Goal: Task Accomplishment & Management: Use online tool/utility

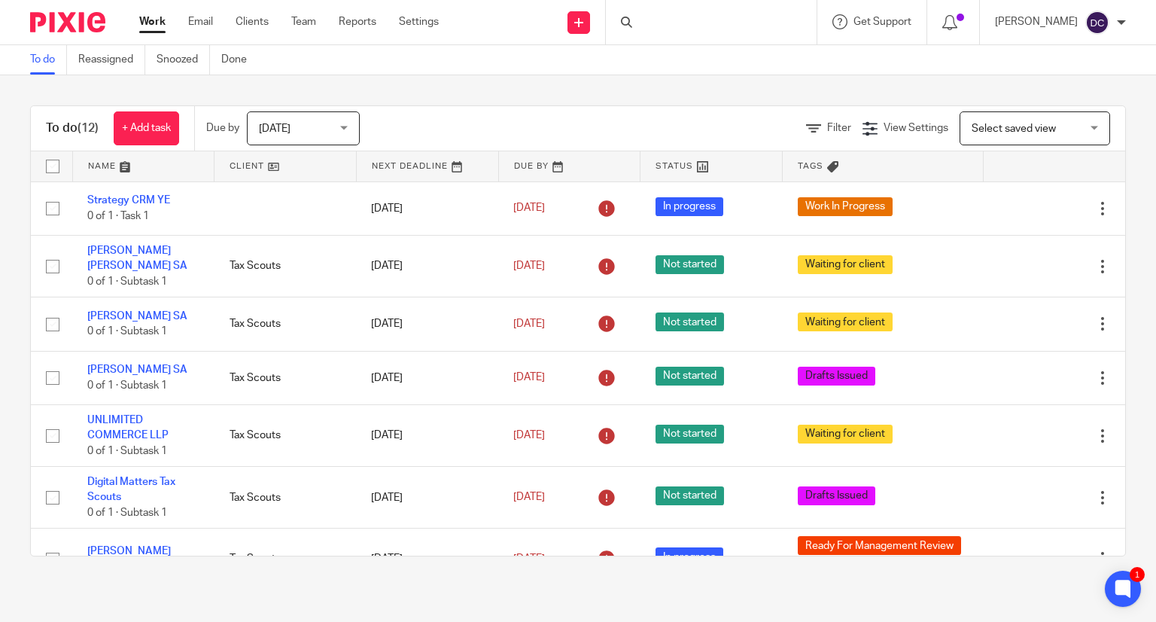
drag, startPoint x: 695, startPoint y: 13, endPoint x: 692, endPoint y: 20, distance: 7.7
click at [695, 15] on div at bounding box center [711, 22] width 211 height 44
click at [632, 25] on icon at bounding box center [626, 22] width 11 height 11
click at [632, 17] on icon at bounding box center [626, 22] width 11 height 11
drag, startPoint x: 727, startPoint y: 26, endPoint x: 631, endPoint y: 20, distance: 95.7
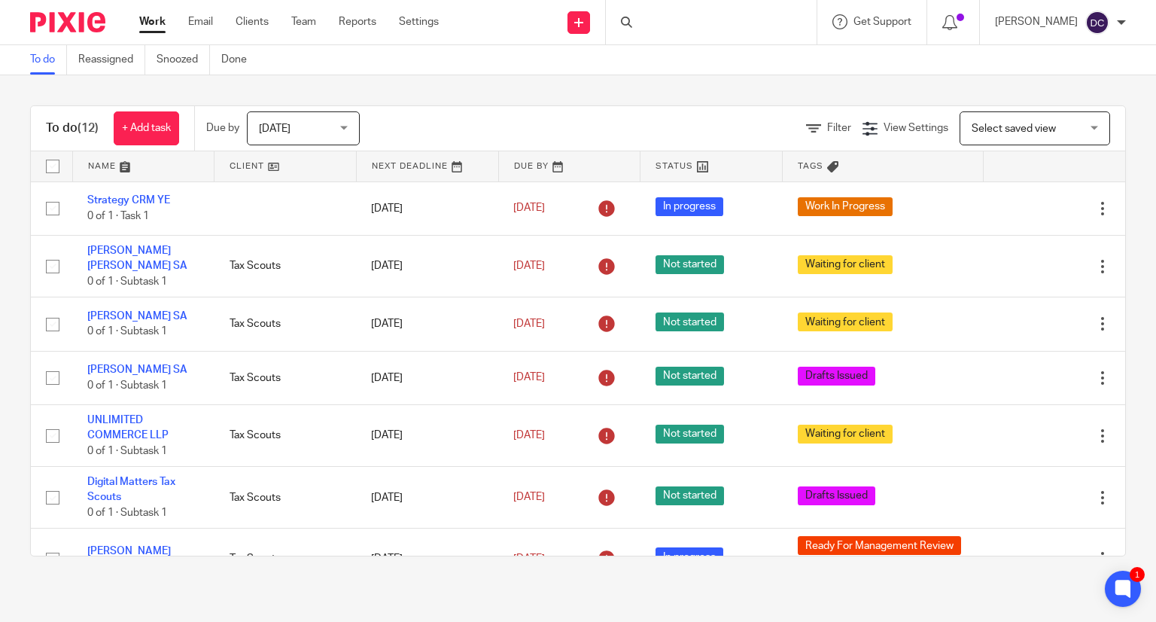
click at [670, 23] on div at bounding box center [711, 22] width 211 height 44
click at [632, 19] on icon at bounding box center [626, 22] width 11 height 11
click at [674, 23] on div at bounding box center [711, 22] width 211 height 44
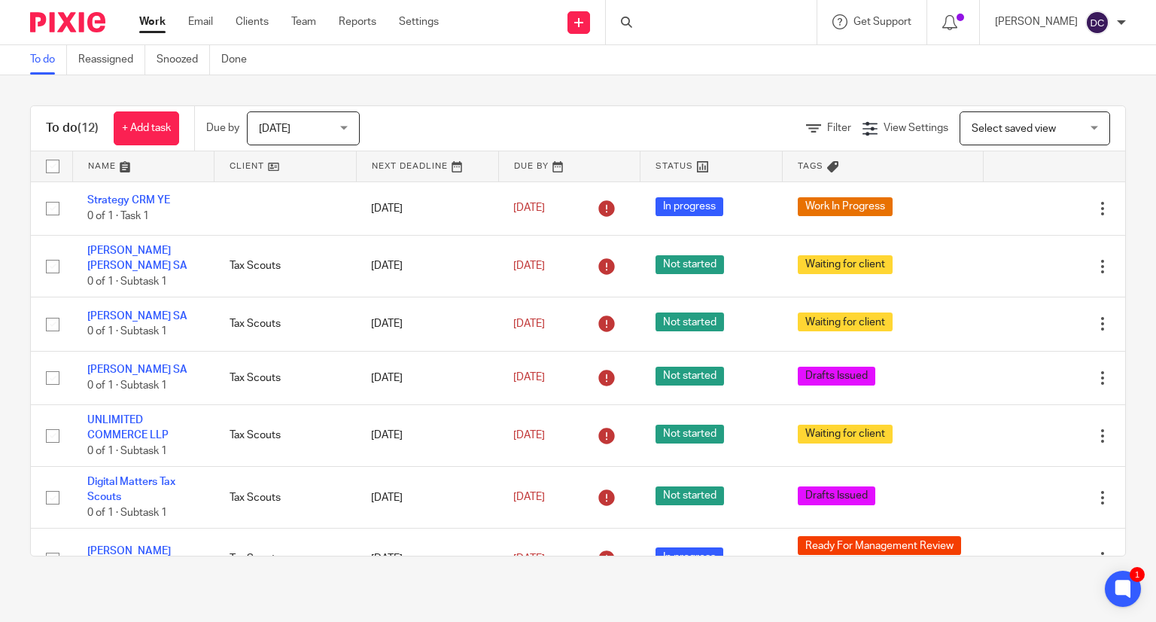
click at [674, 23] on div at bounding box center [711, 22] width 211 height 44
click at [632, 21] on icon at bounding box center [626, 22] width 11 height 11
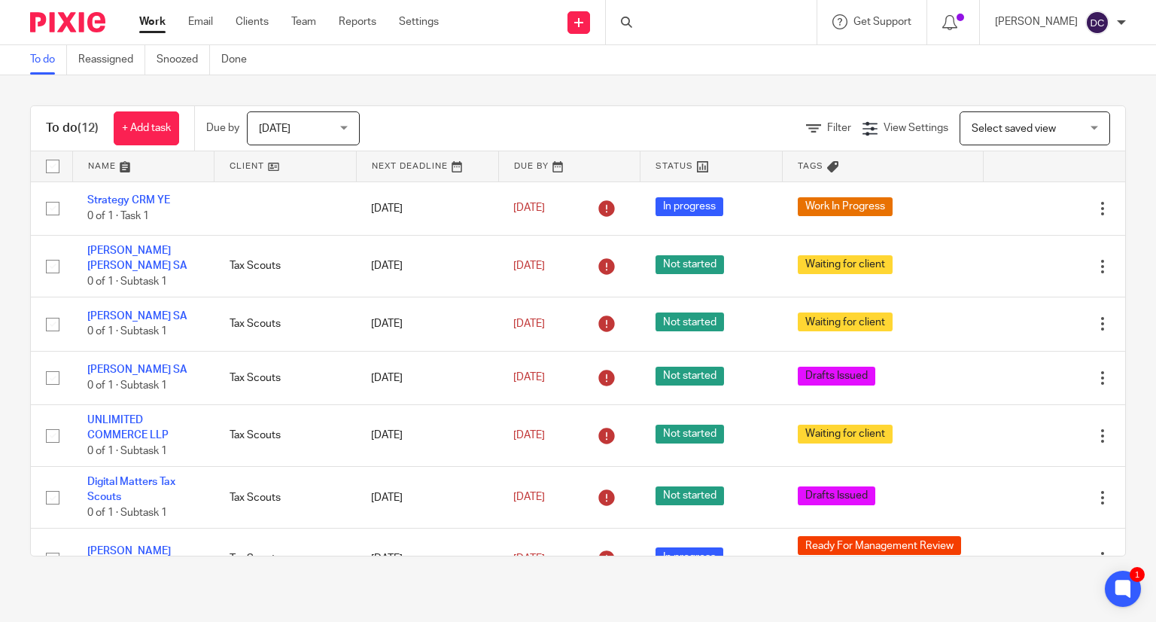
click at [632, 21] on icon at bounding box center [626, 22] width 11 height 11
click at [670, 22] on div at bounding box center [711, 22] width 211 height 44
click at [257, 24] on link "Clients" at bounding box center [252, 21] width 33 height 15
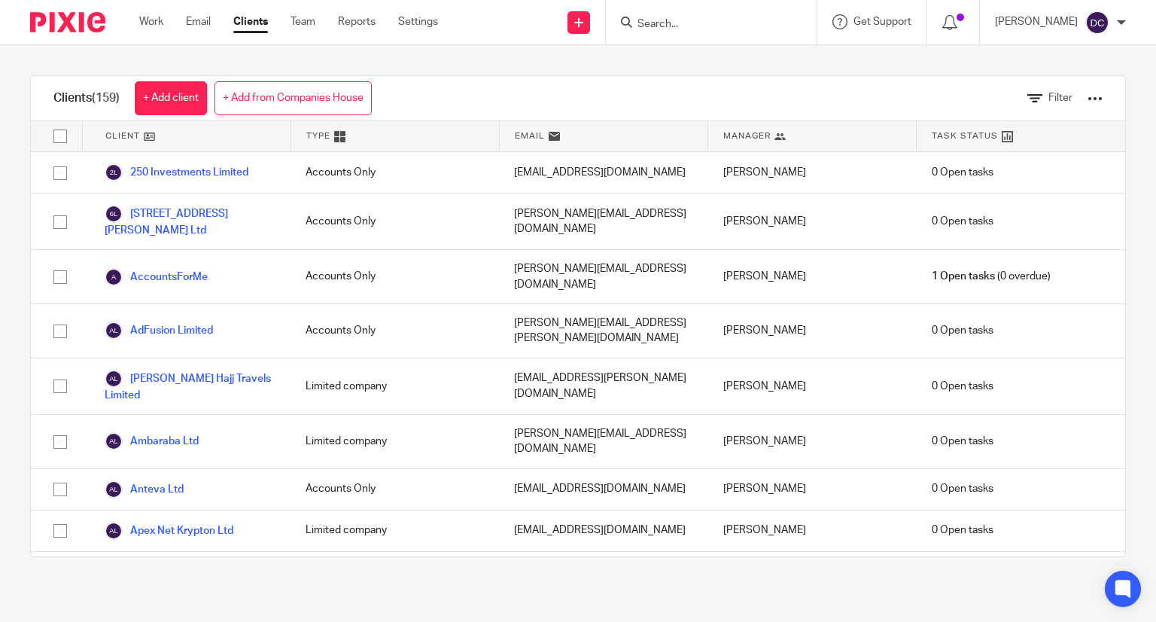
click at [695, 23] on input "Search" at bounding box center [703, 25] width 135 height 14
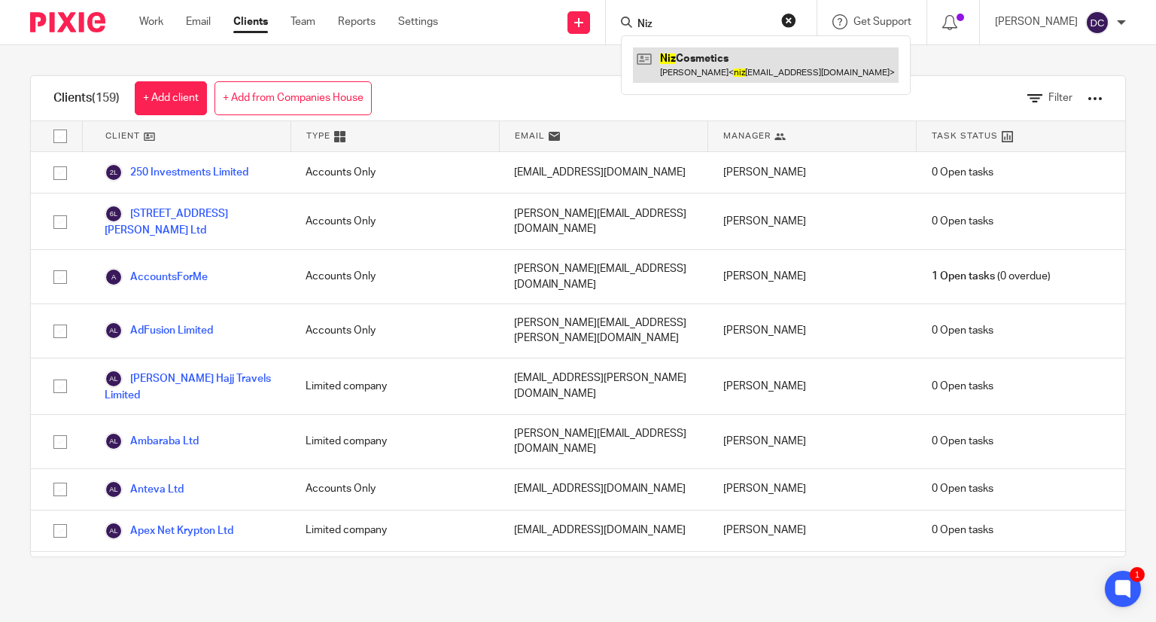
type input "Niz"
click at [760, 69] on link at bounding box center [766, 64] width 266 height 35
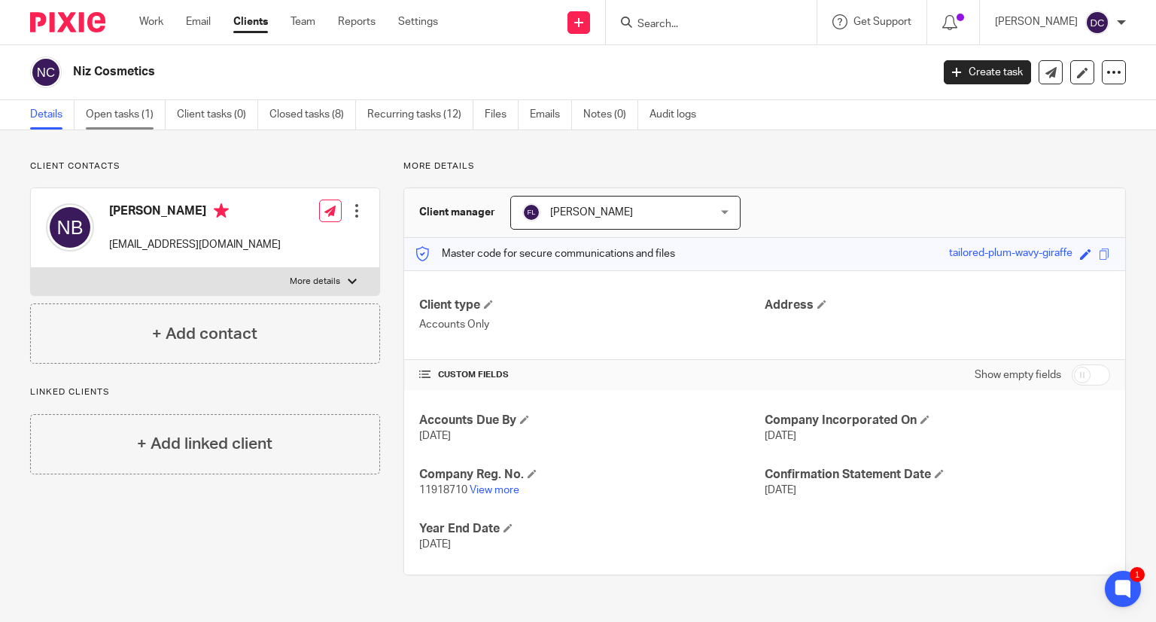
click at [118, 115] on link "Open tasks (1)" at bounding box center [126, 114] width 80 height 29
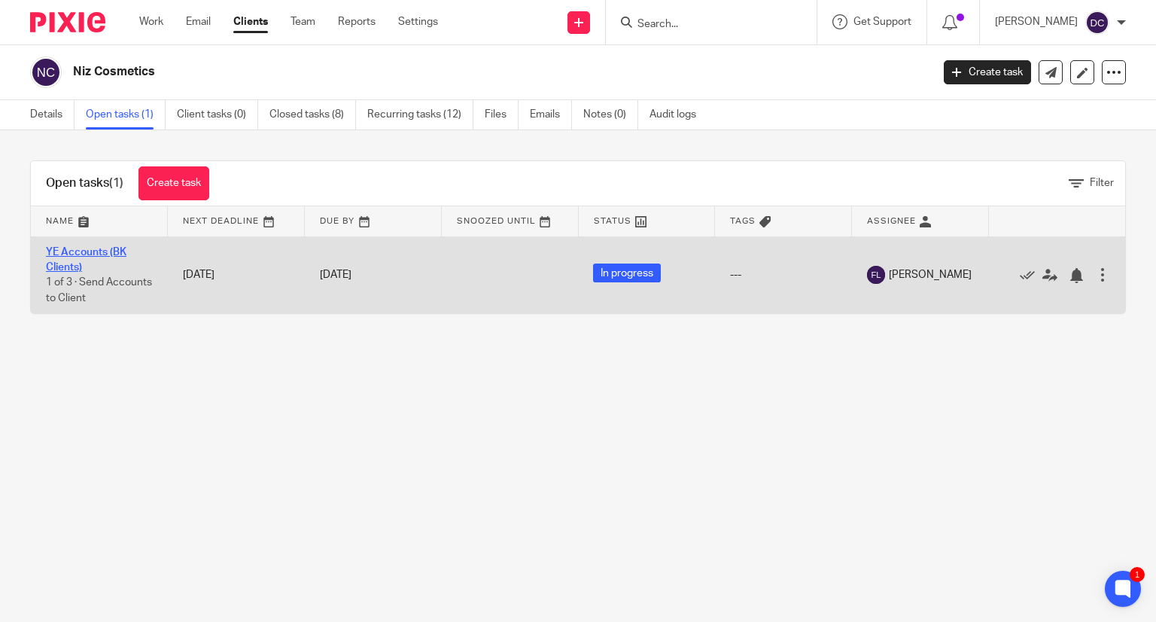
click at [98, 255] on link "YE Accounts (BK Clients)" at bounding box center [86, 260] width 81 height 26
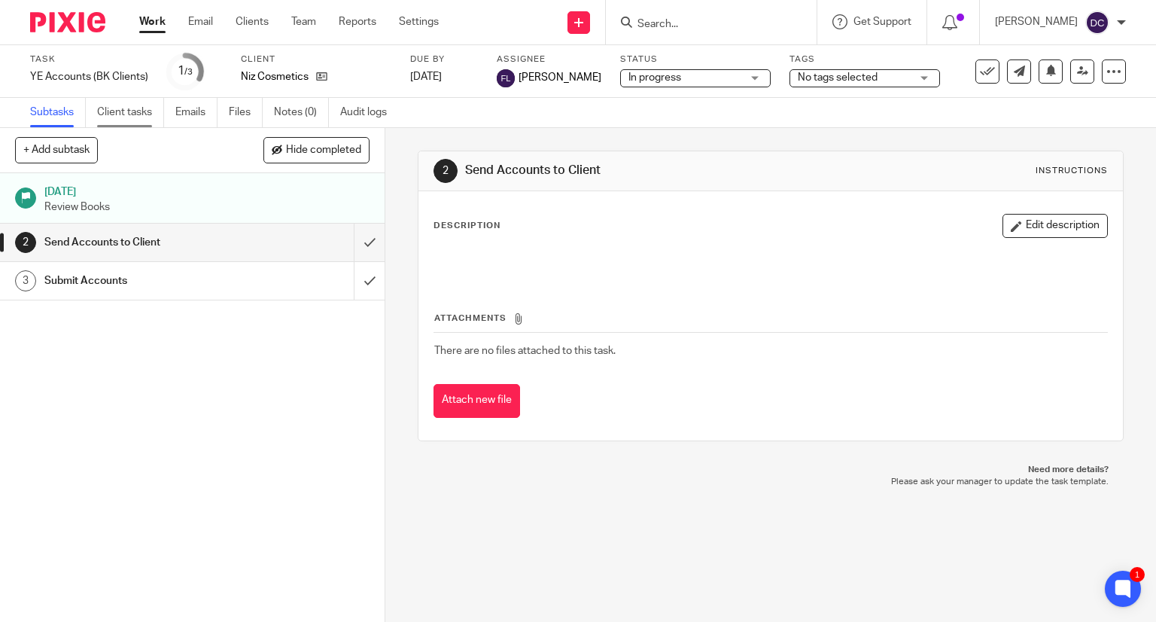
click at [133, 111] on link "Client tasks" at bounding box center [130, 112] width 67 height 29
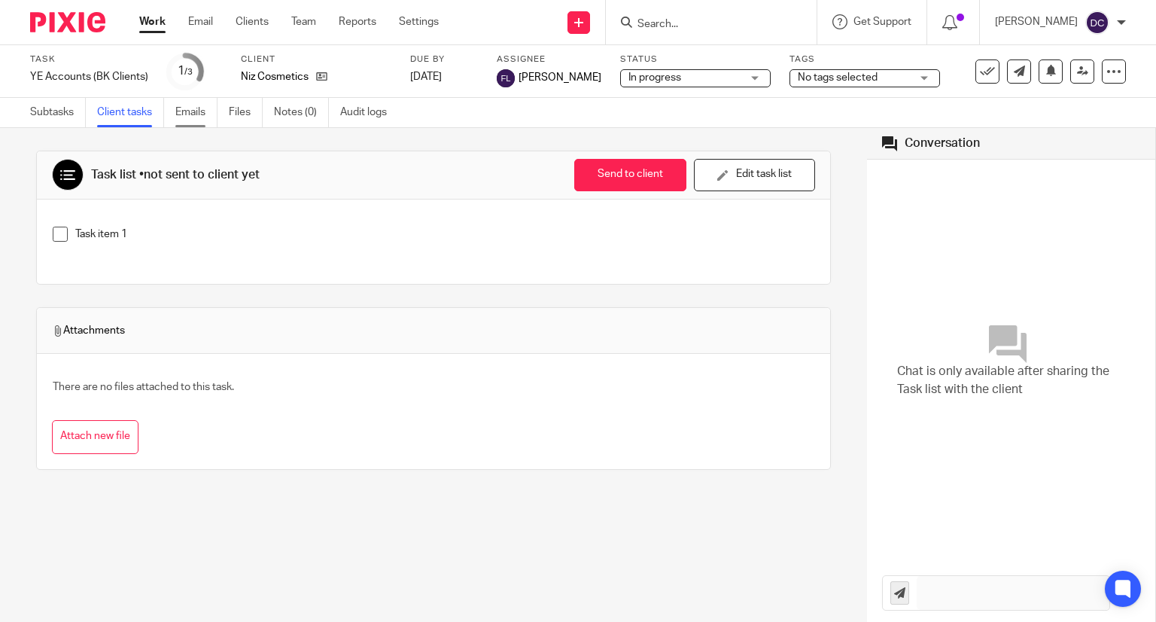
click at [190, 117] on link "Emails" at bounding box center [196, 112] width 42 height 29
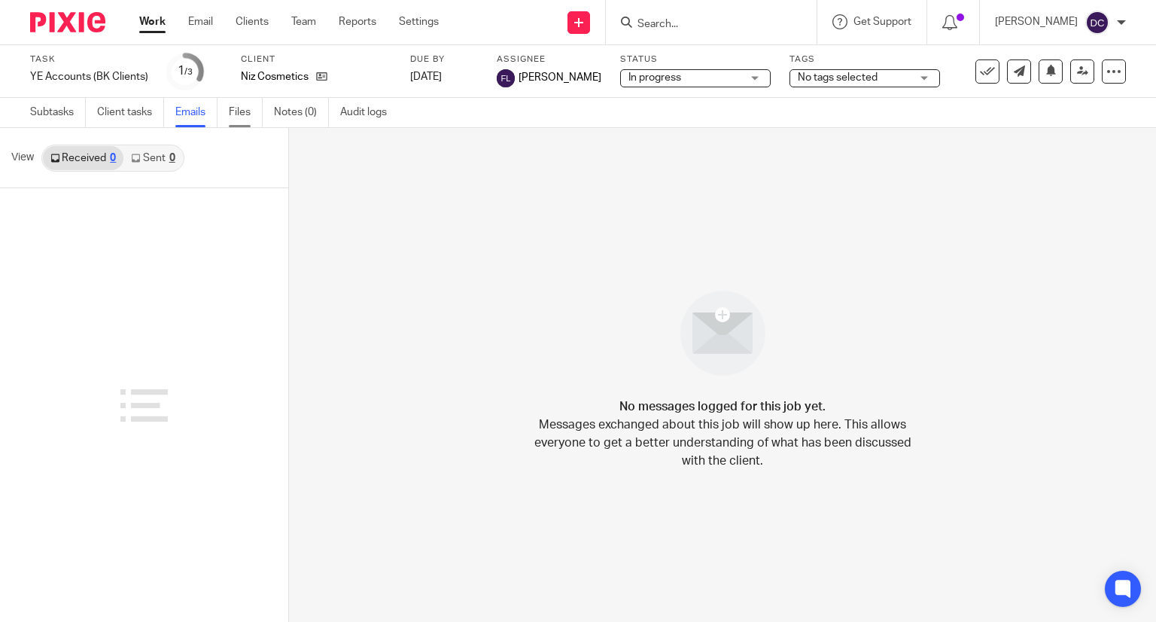
click at [234, 113] on link "Files" at bounding box center [246, 112] width 34 height 29
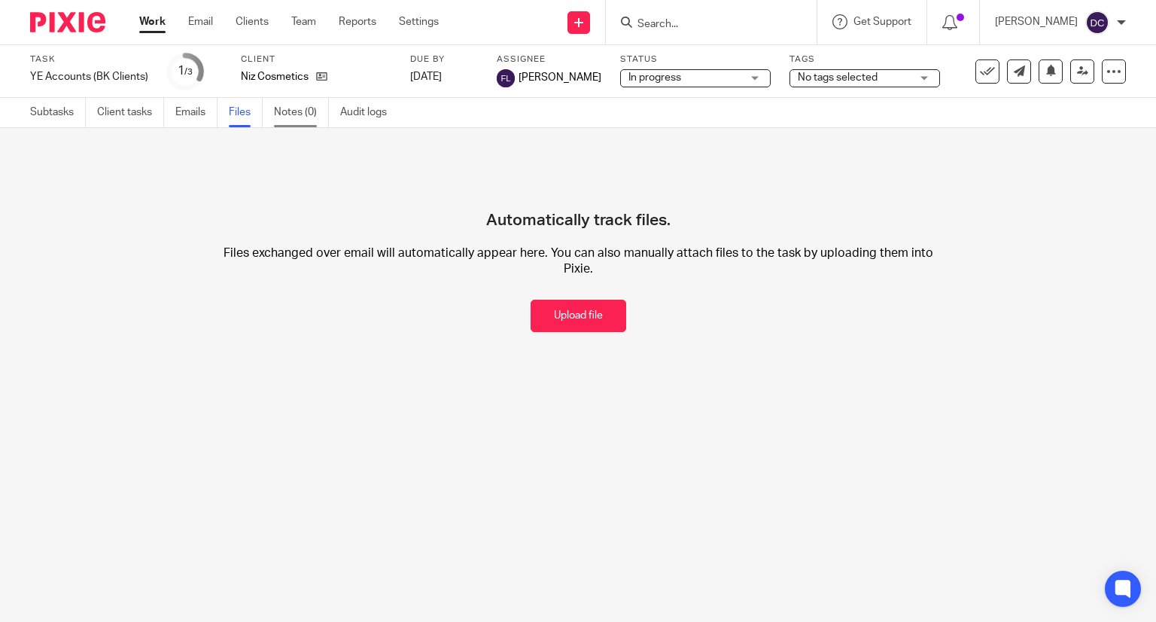
click at [290, 114] on link "Notes (0)" at bounding box center [301, 112] width 55 height 29
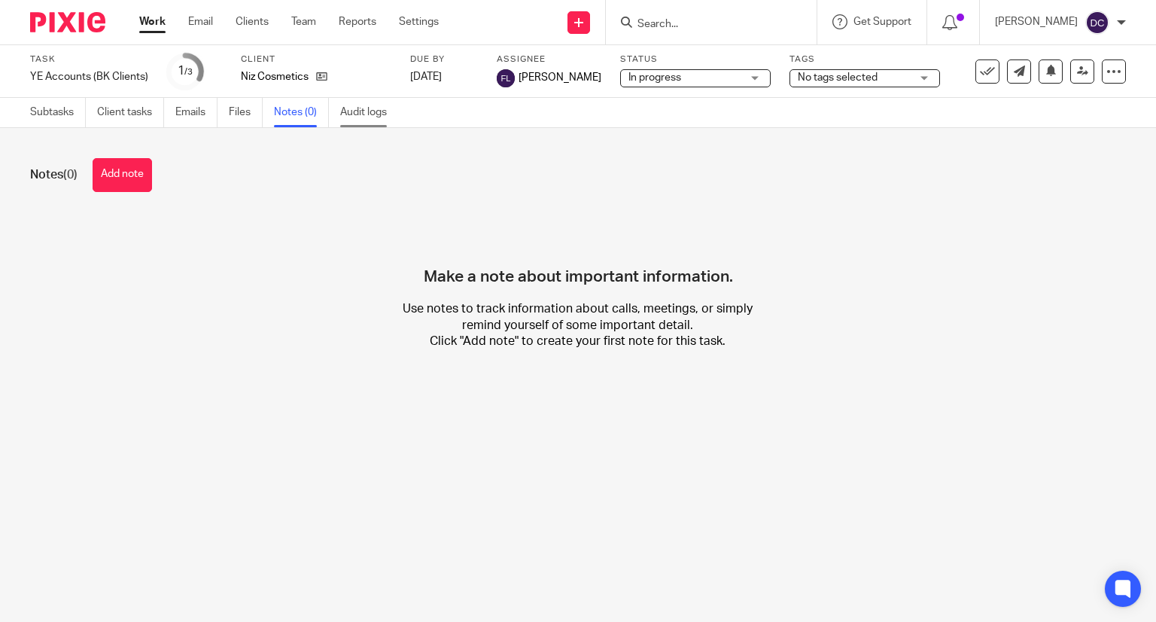
click at [356, 115] on link "Audit logs" at bounding box center [369, 112] width 58 height 29
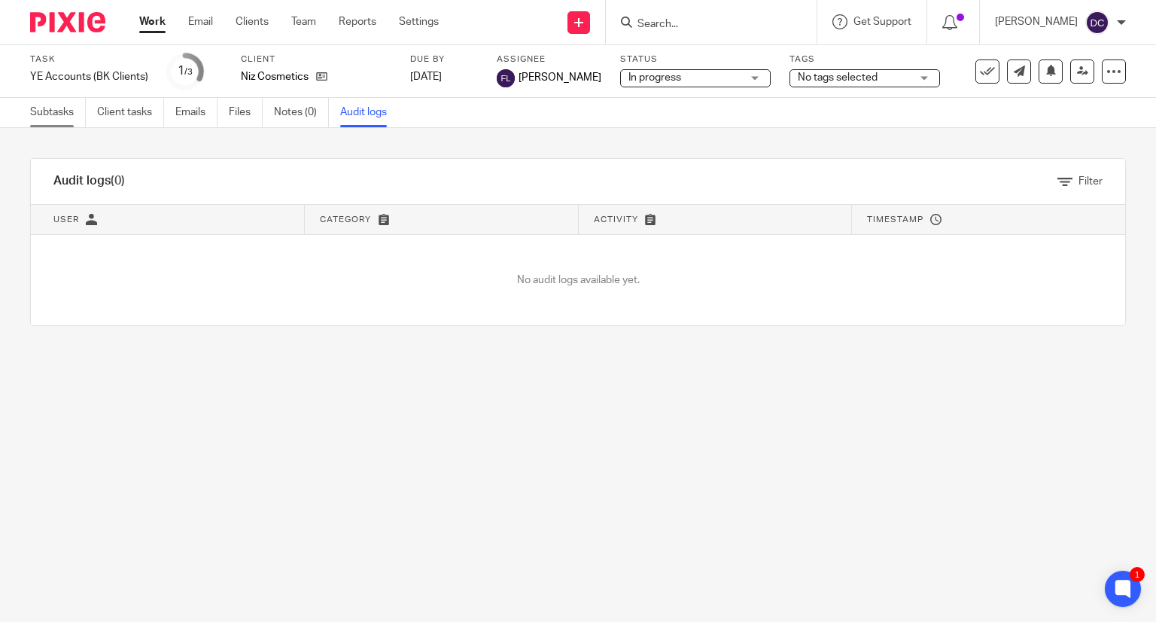
click at [61, 111] on link "Subtasks" at bounding box center [58, 112] width 56 height 29
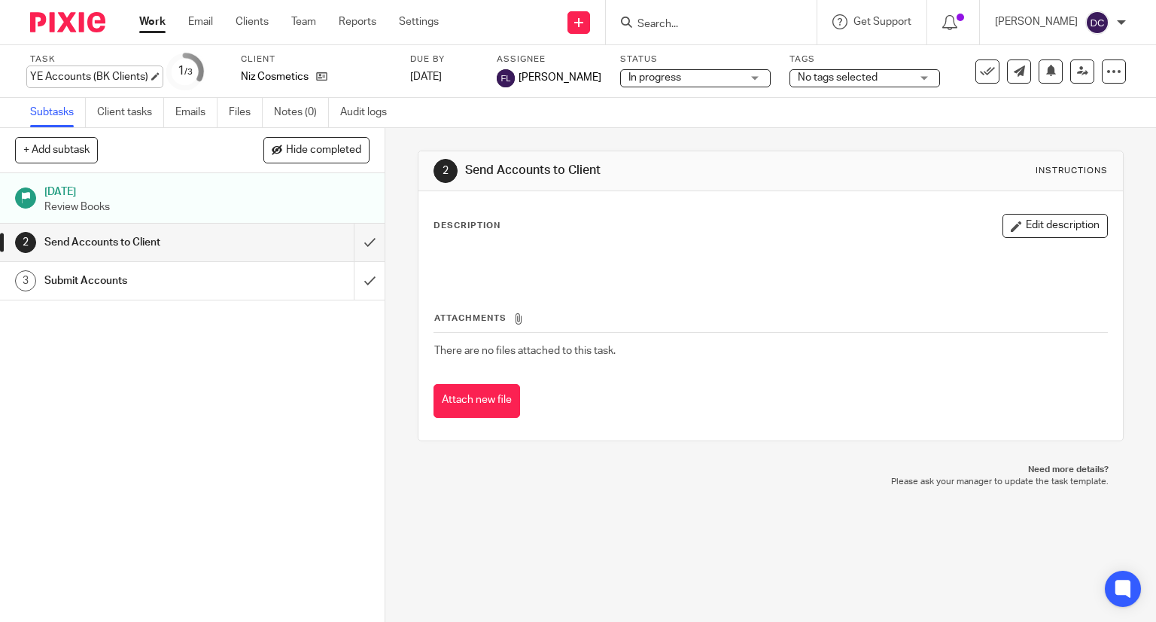
click at [75, 79] on div "YE Accounts (BK Clients) Save YE Accounts (BK Clients)" at bounding box center [89, 76] width 118 height 15
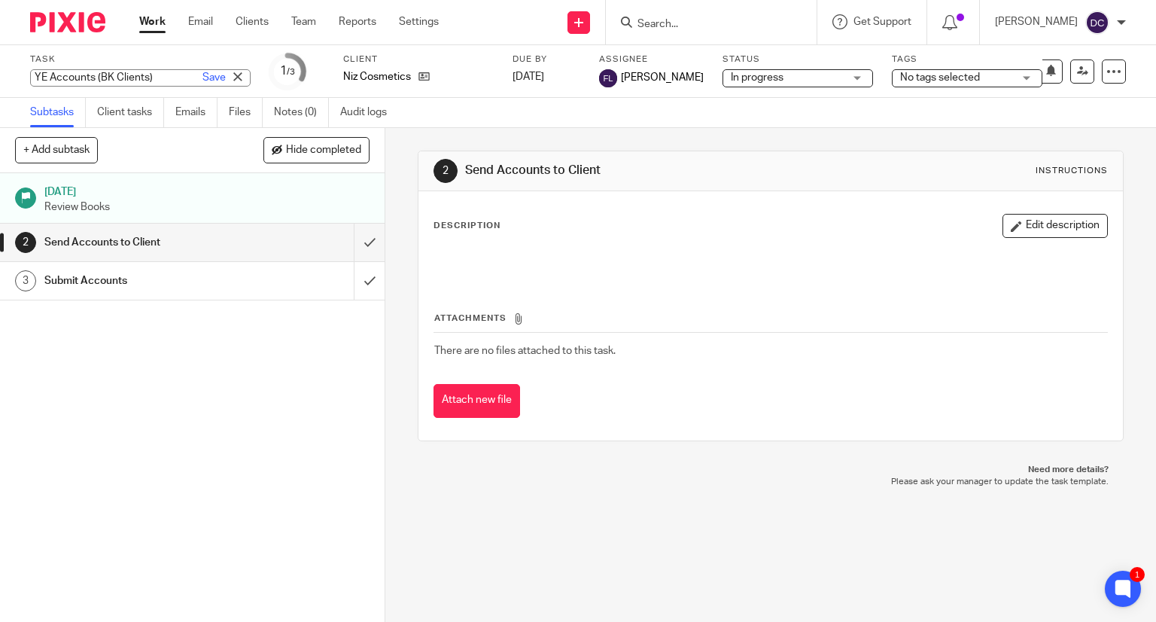
click at [155, 52] on div "Task YE Accounts (BK Clients) Save YE Accounts (BK Clients) 1 /3 Client Niz Cos…" at bounding box center [578, 71] width 1156 height 53
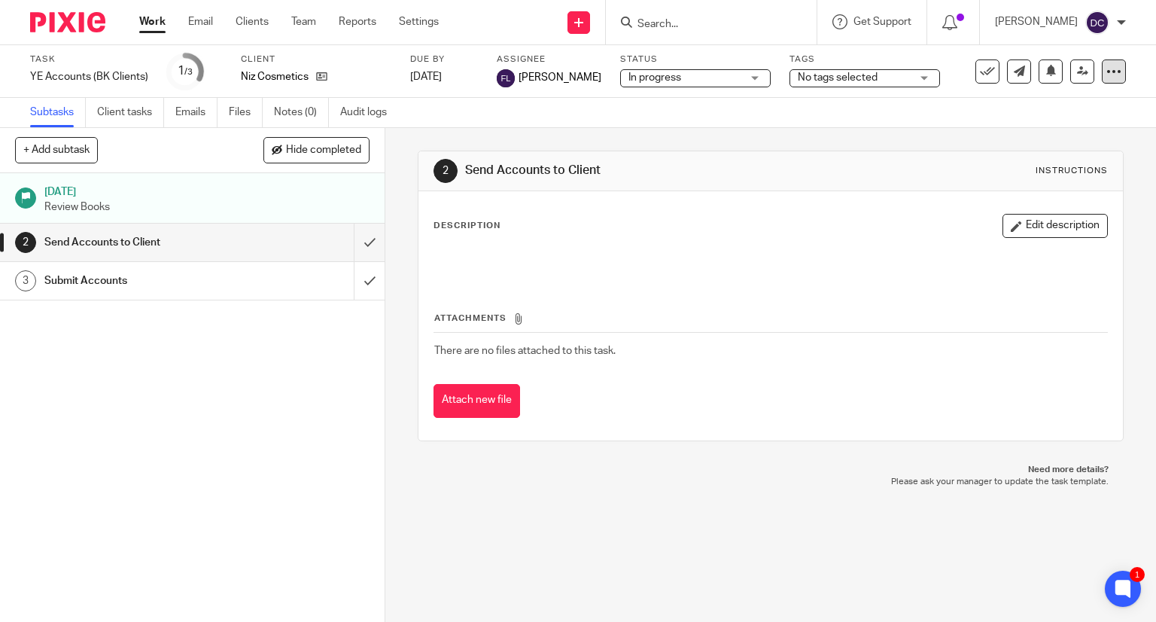
click at [1108, 68] on icon at bounding box center [1113, 71] width 15 height 15
click at [1049, 104] on span "See template in use" at bounding box center [1052, 109] width 93 height 11
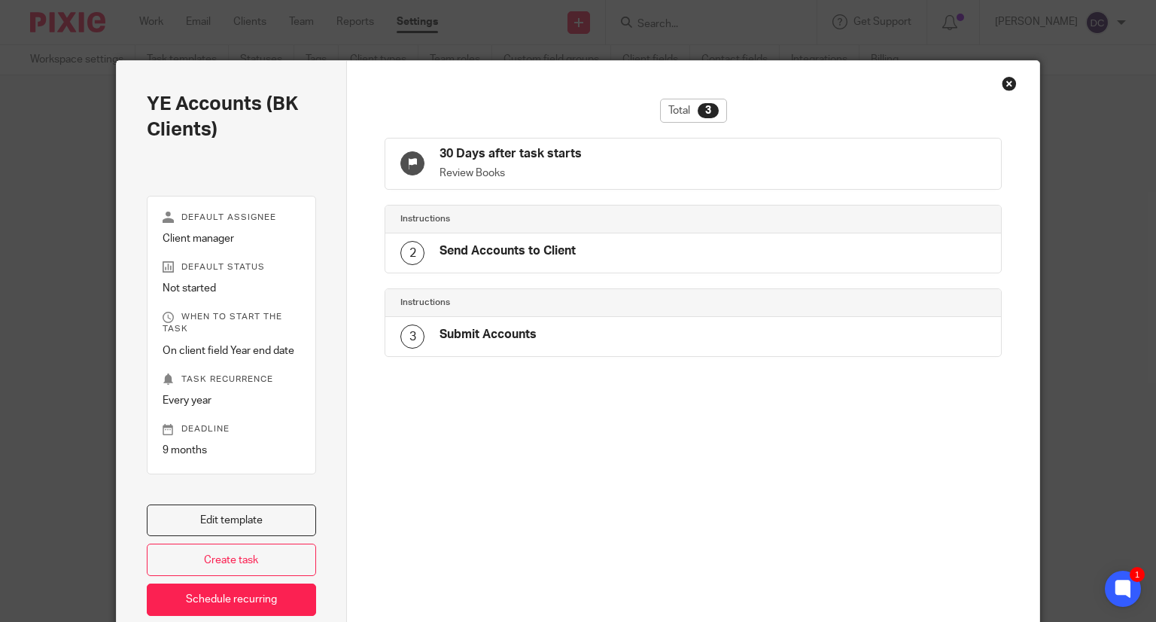
click at [1002, 84] on div "Close this dialog window" at bounding box center [1009, 83] width 15 height 15
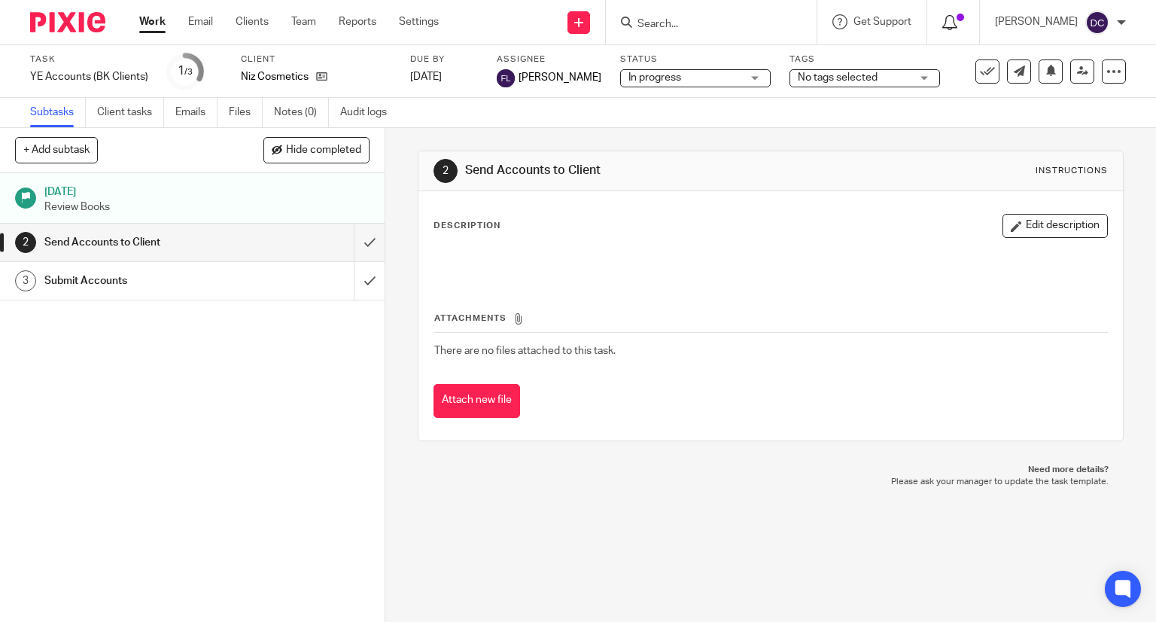
click at [957, 21] on icon at bounding box center [949, 22] width 15 height 15
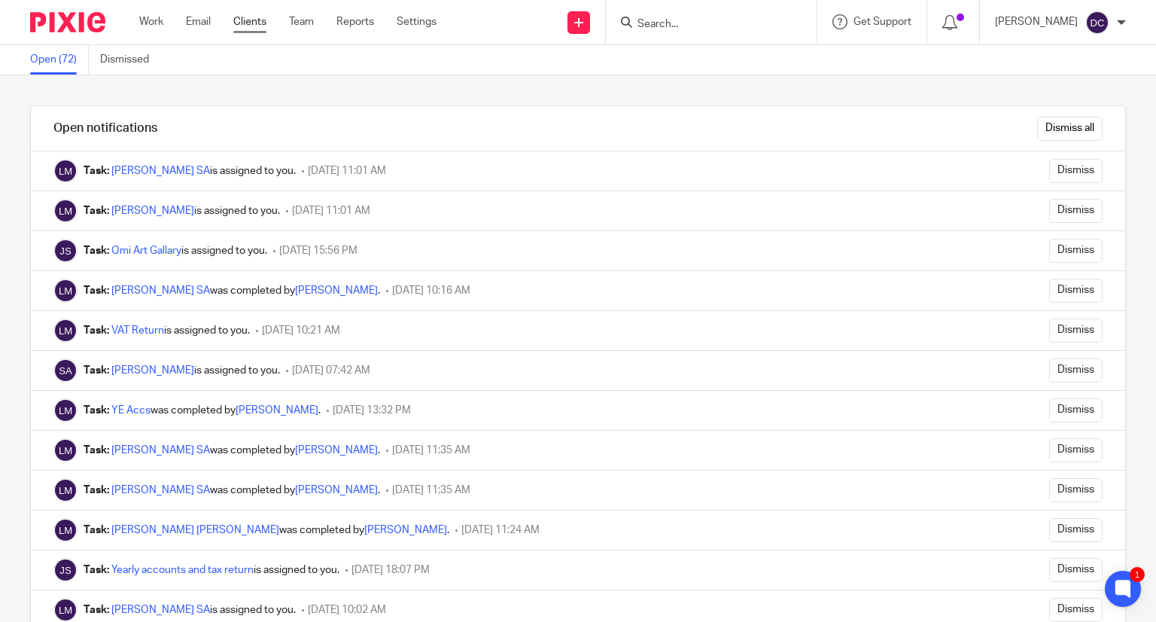
click at [257, 19] on link "Clients" at bounding box center [249, 21] width 33 height 15
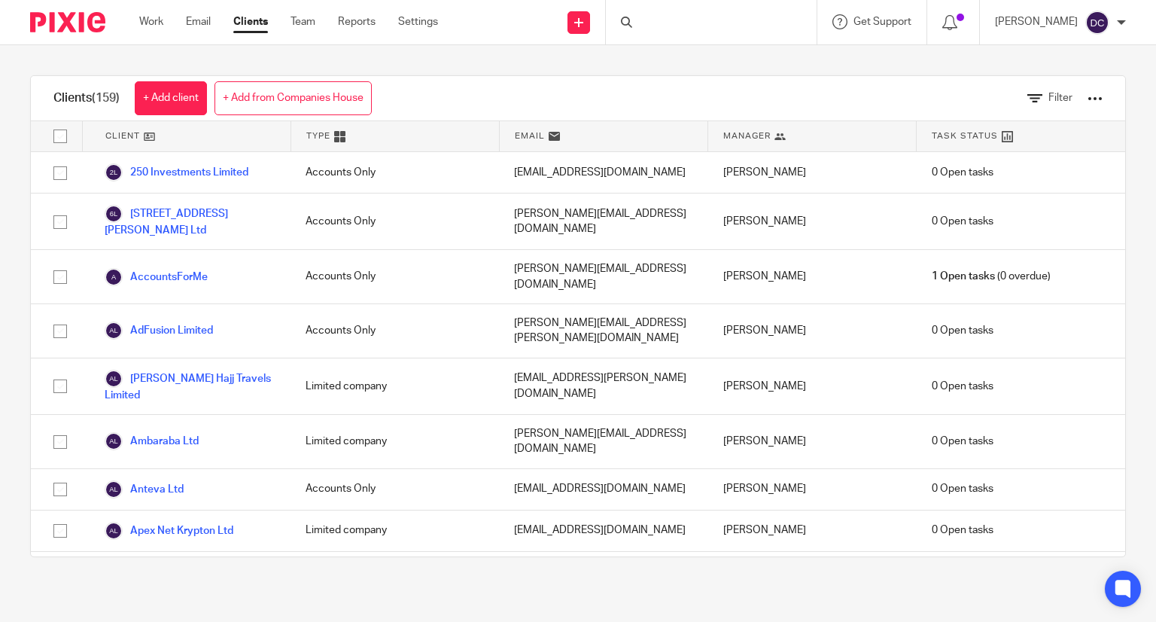
click at [732, 30] on div at bounding box center [711, 22] width 211 height 44
click at [632, 25] on icon at bounding box center [626, 22] width 11 height 11
click at [693, 31] on form at bounding box center [716, 22] width 160 height 19
click at [693, 13] on form at bounding box center [716, 22] width 160 height 19
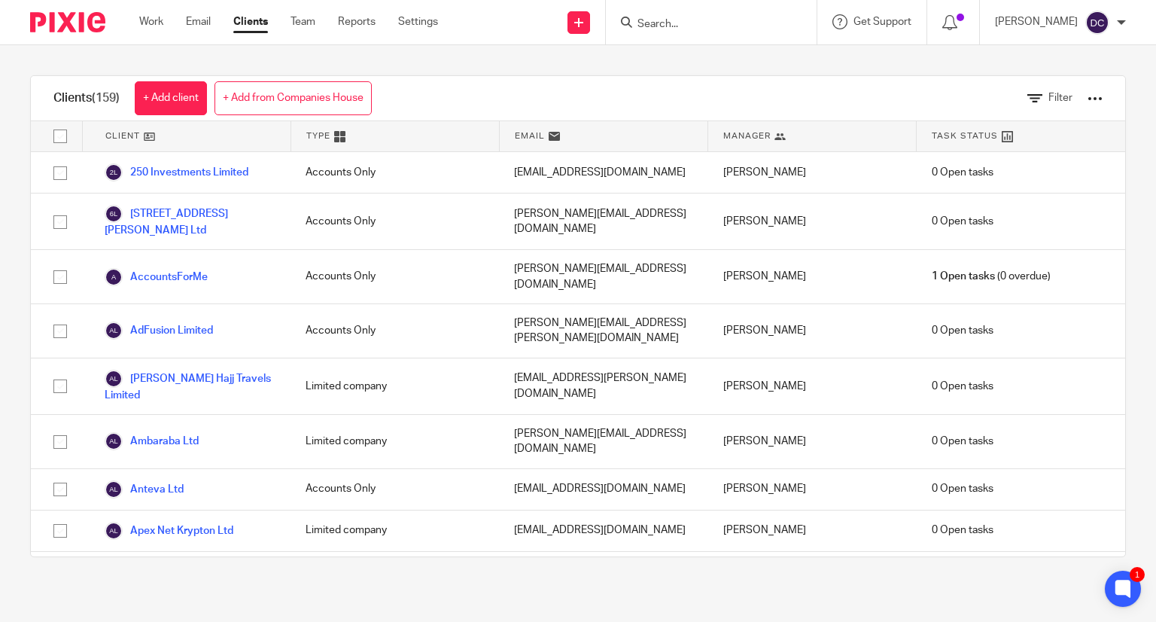
click at [692, 25] on input "Search" at bounding box center [703, 25] width 135 height 14
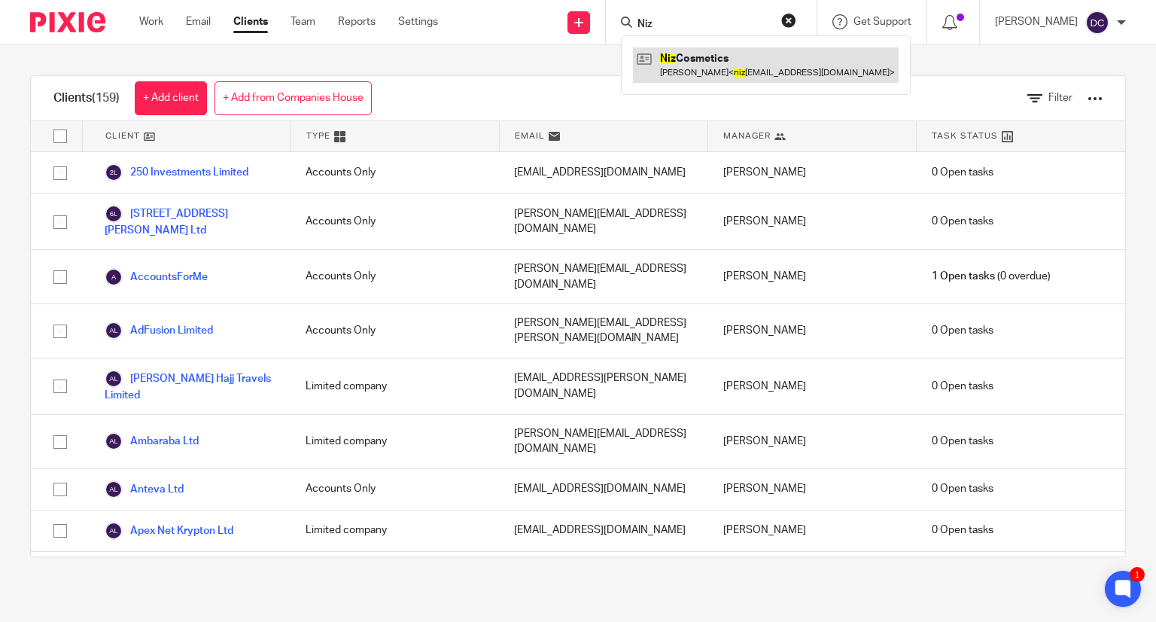
type input "Niz"
click at [743, 63] on link at bounding box center [766, 64] width 266 height 35
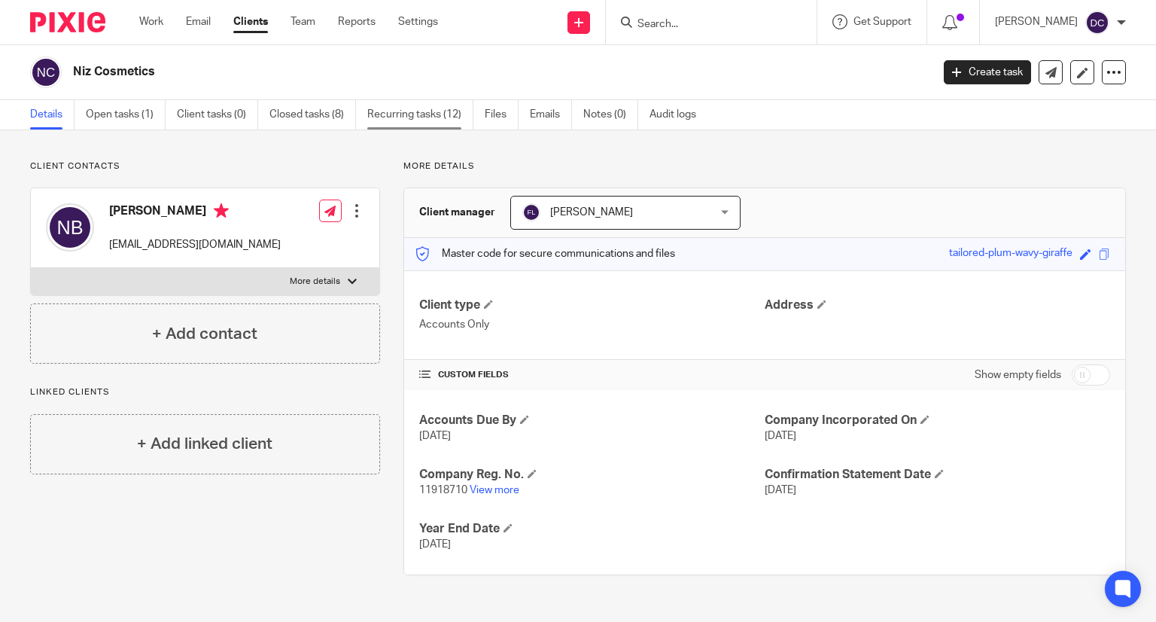
click at [421, 119] on link "Recurring tasks (12)" at bounding box center [420, 114] width 106 height 29
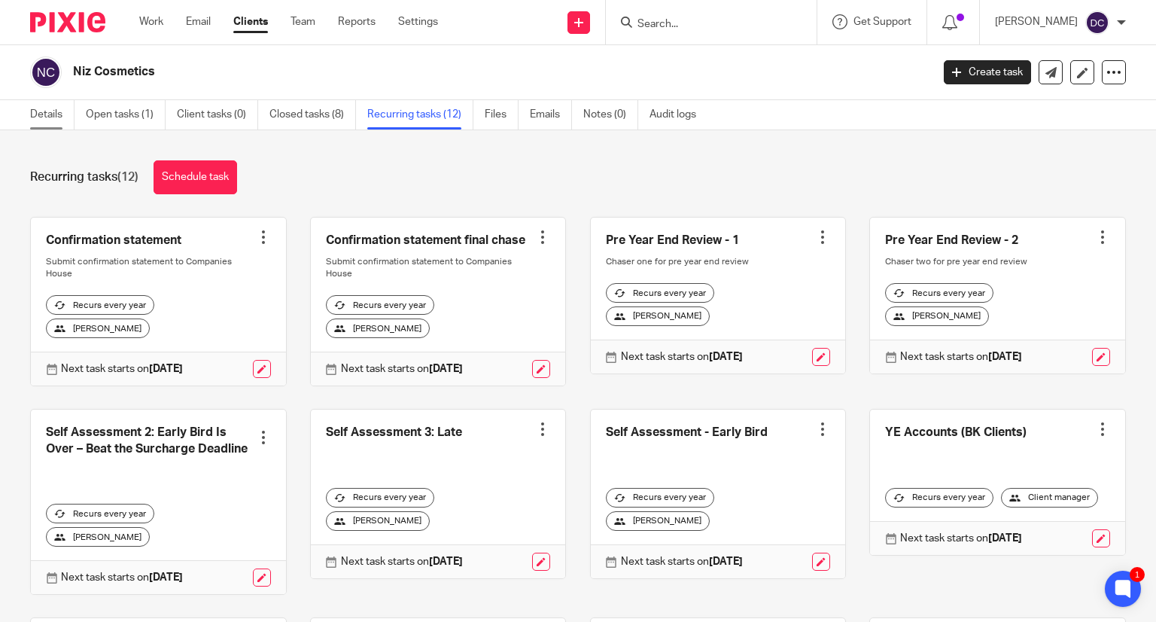
click at [47, 117] on link "Details" at bounding box center [52, 114] width 44 height 29
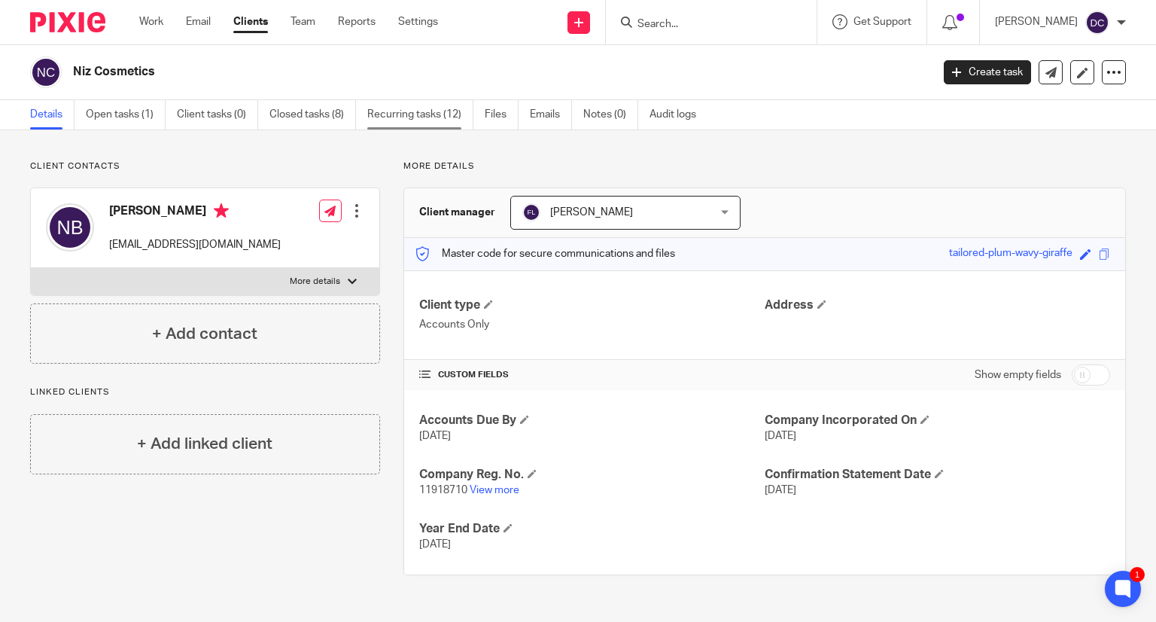
click at [415, 114] on link "Recurring tasks (12)" at bounding box center [420, 114] width 106 height 29
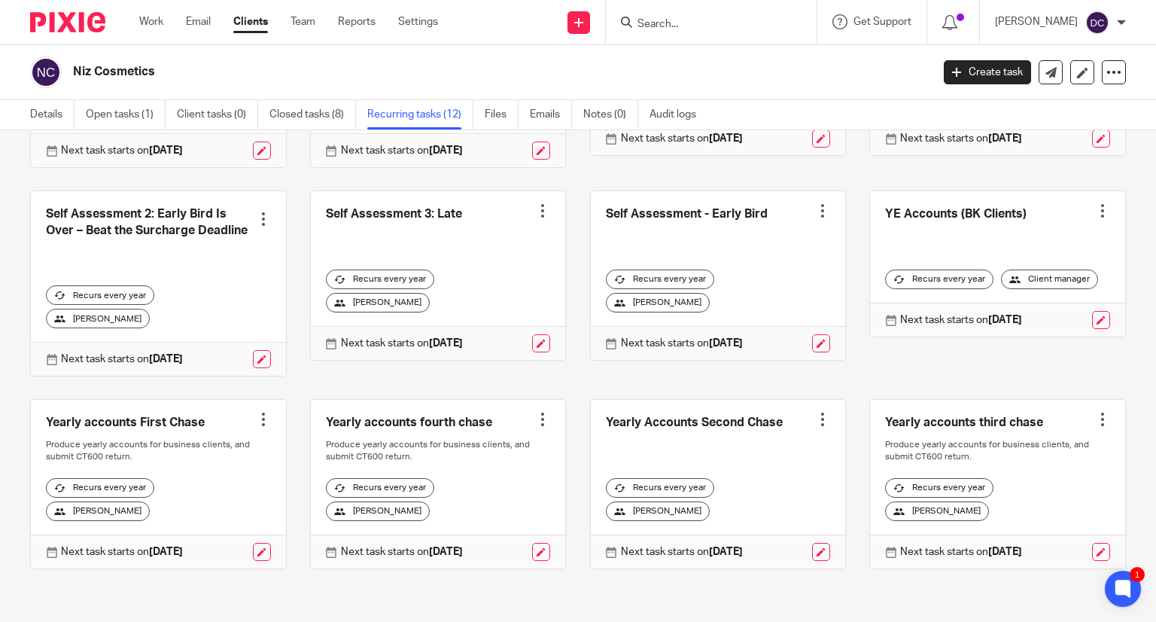
scroll to position [239, 0]
click at [182, 415] on link at bounding box center [158, 484] width 255 height 169
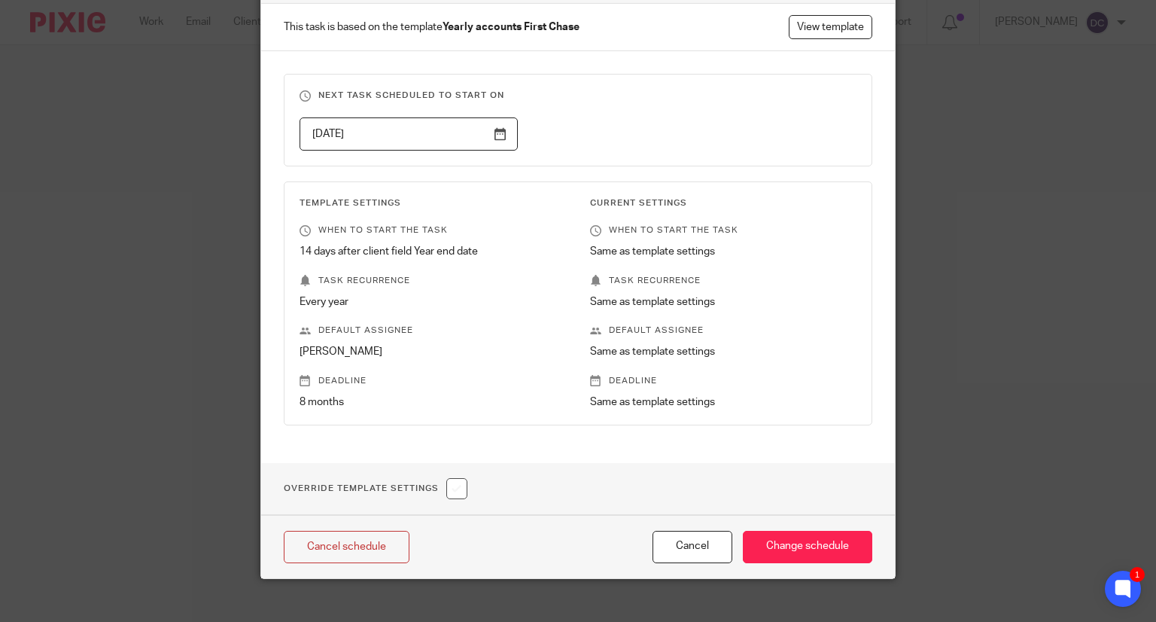
scroll to position [121, 0]
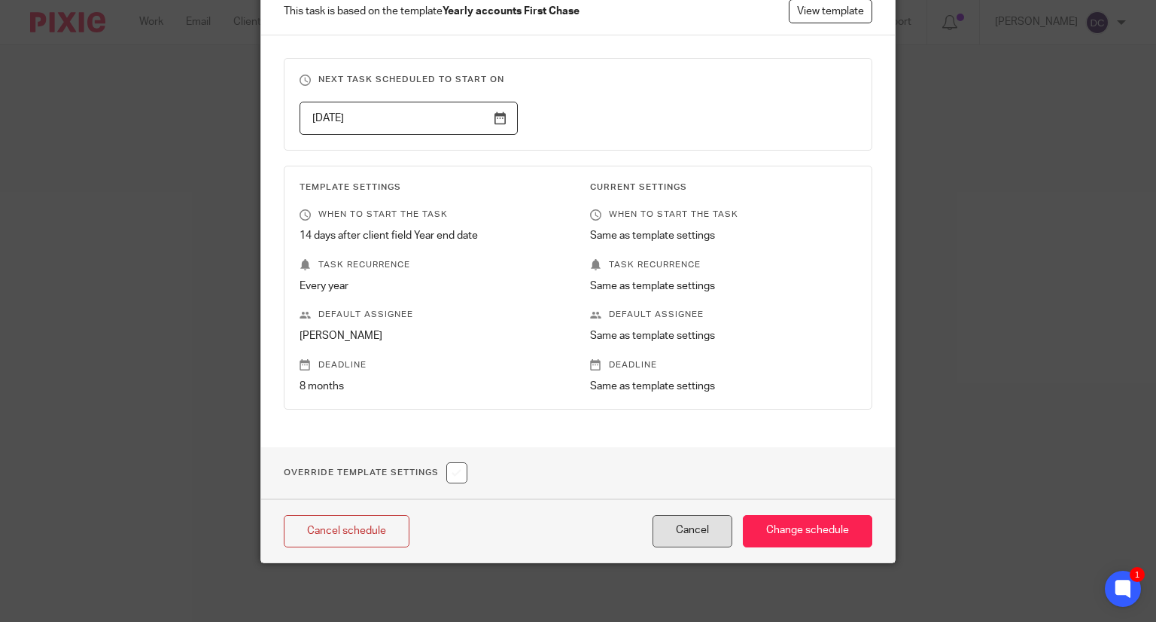
click at [695, 531] on button "Cancel" at bounding box center [692, 531] width 80 height 32
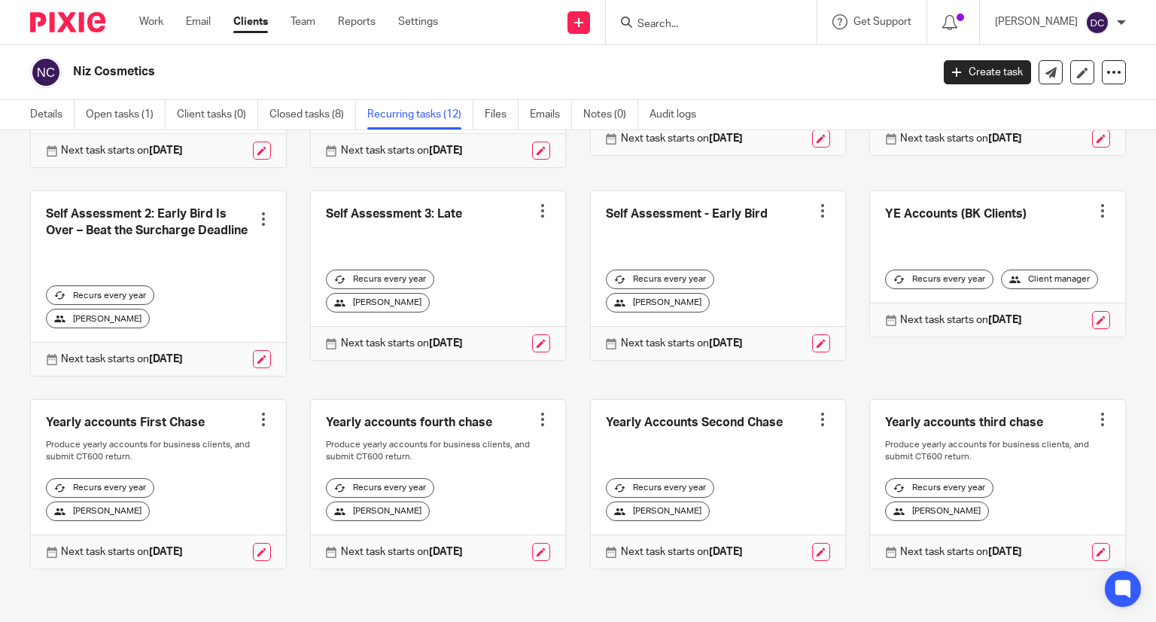
scroll to position [239, 0]
click at [1092, 550] on link at bounding box center [1101, 552] width 18 height 18
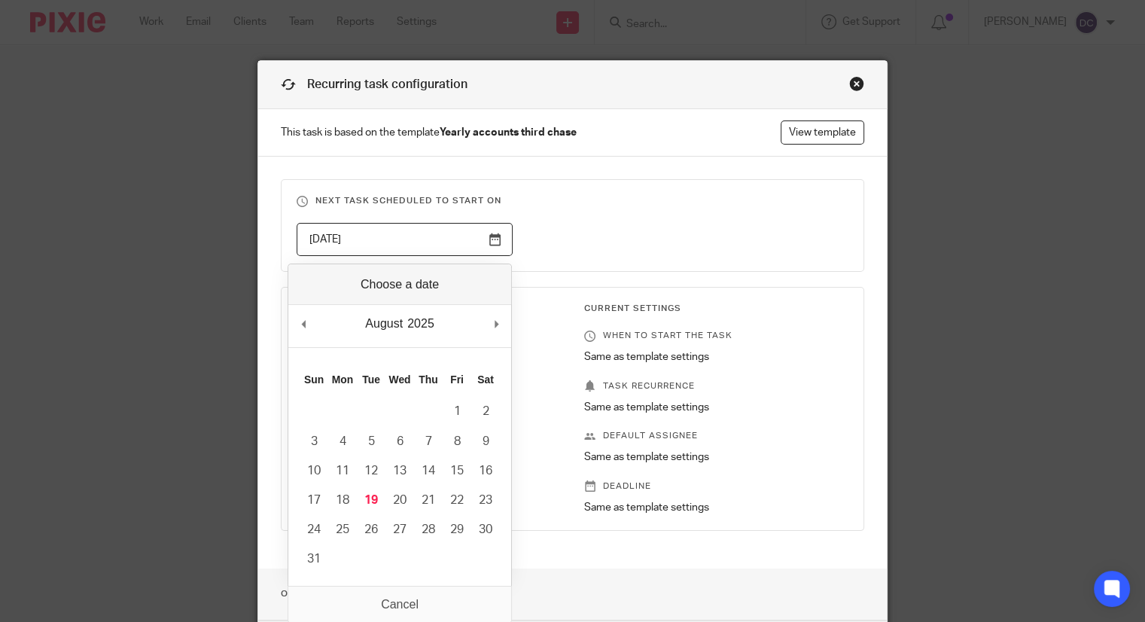
click at [497, 244] on input "2025-10-27" at bounding box center [404, 240] width 216 height 34
type input "2025-08-19"
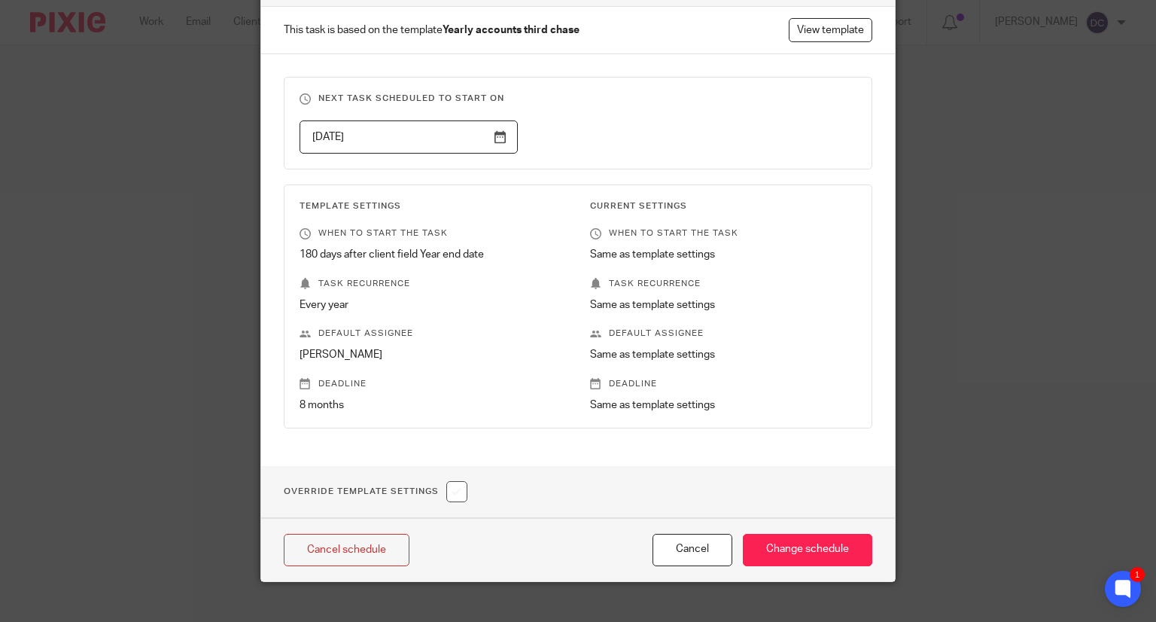
scroll to position [121, 0]
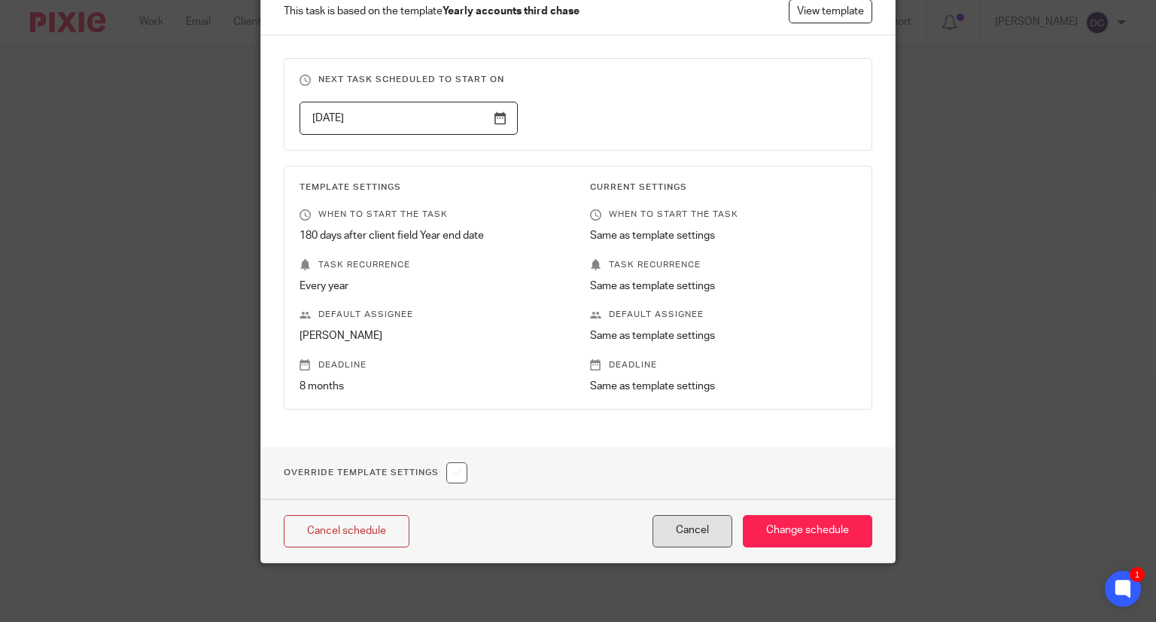
click at [677, 525] on button "Cancel" at bounding box center [692, 531] width 80 height 32
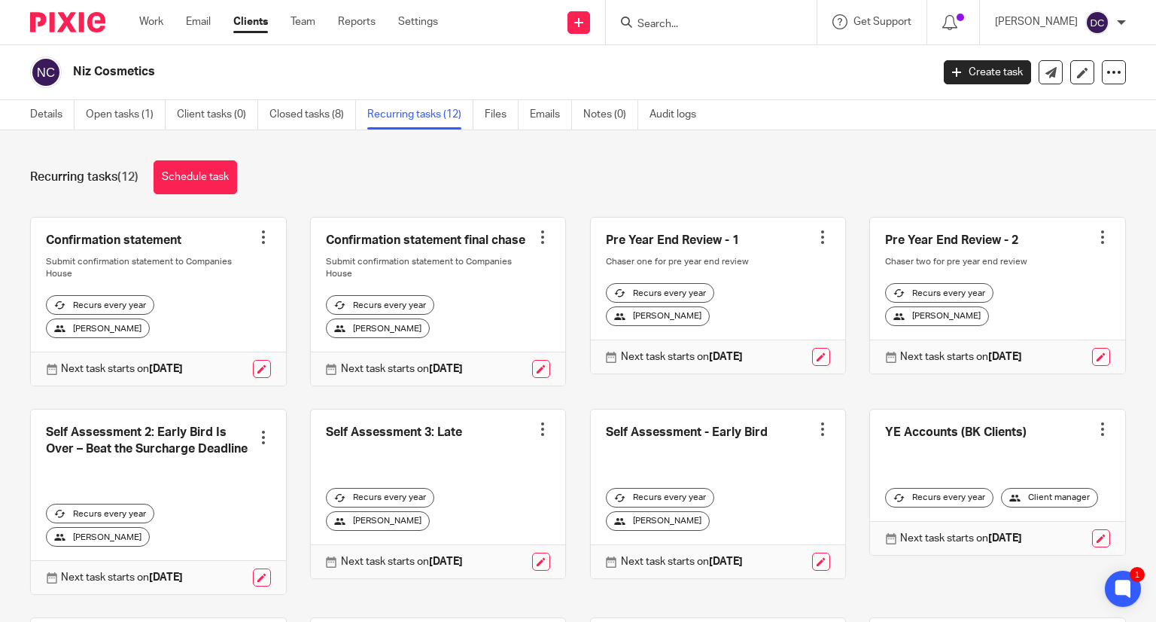
click at [672, 23] on input "Search" at bounding box center [703, 25] width 135 height 14
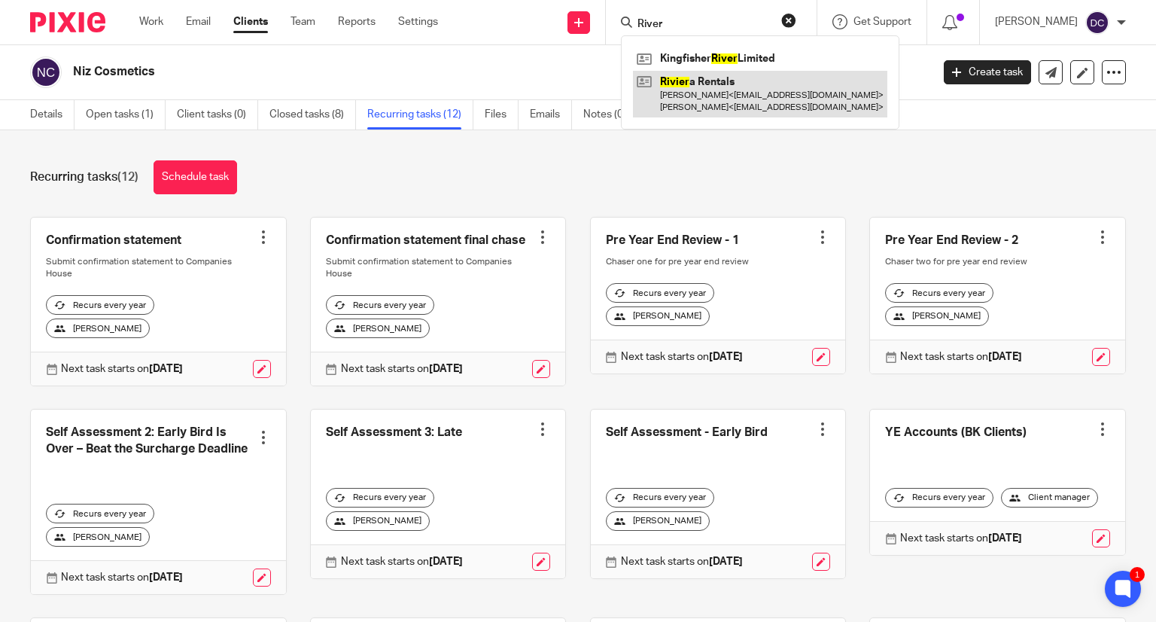
type input "River"
click at [724, 102] on link at bounding box center [760, 94] width 254 height 47
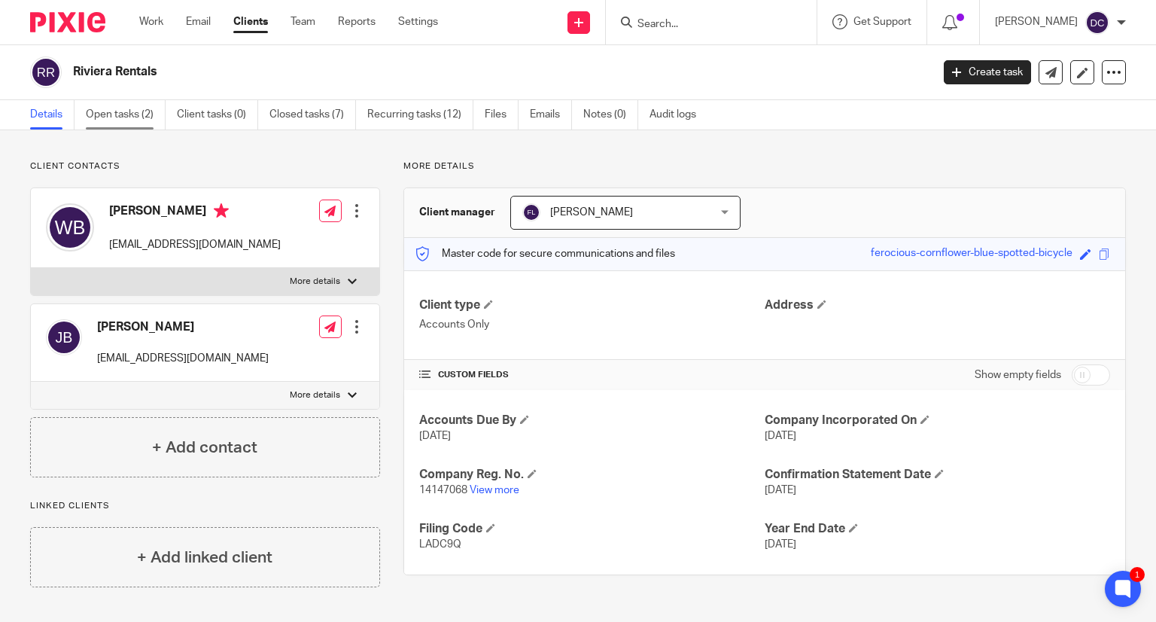
click at [131, 118] on link "Open tasks (2)" at bounding box center [126, 114] width 80 height 29
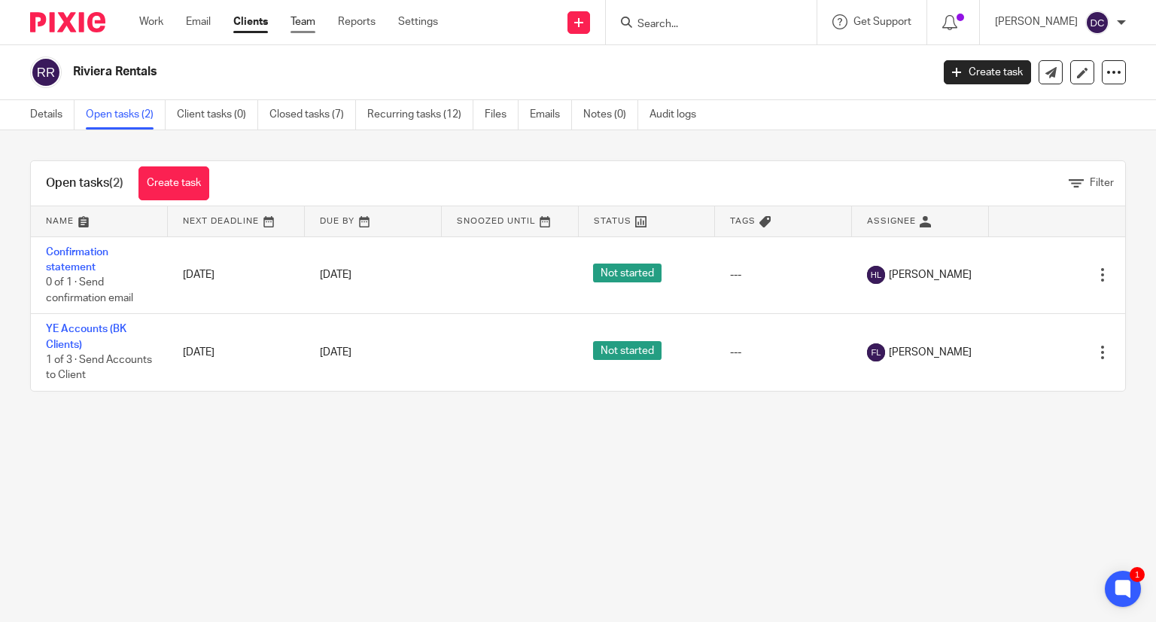
click at [311, 24] on link "Team" at bounding box center [302, 21] width 25 height 15
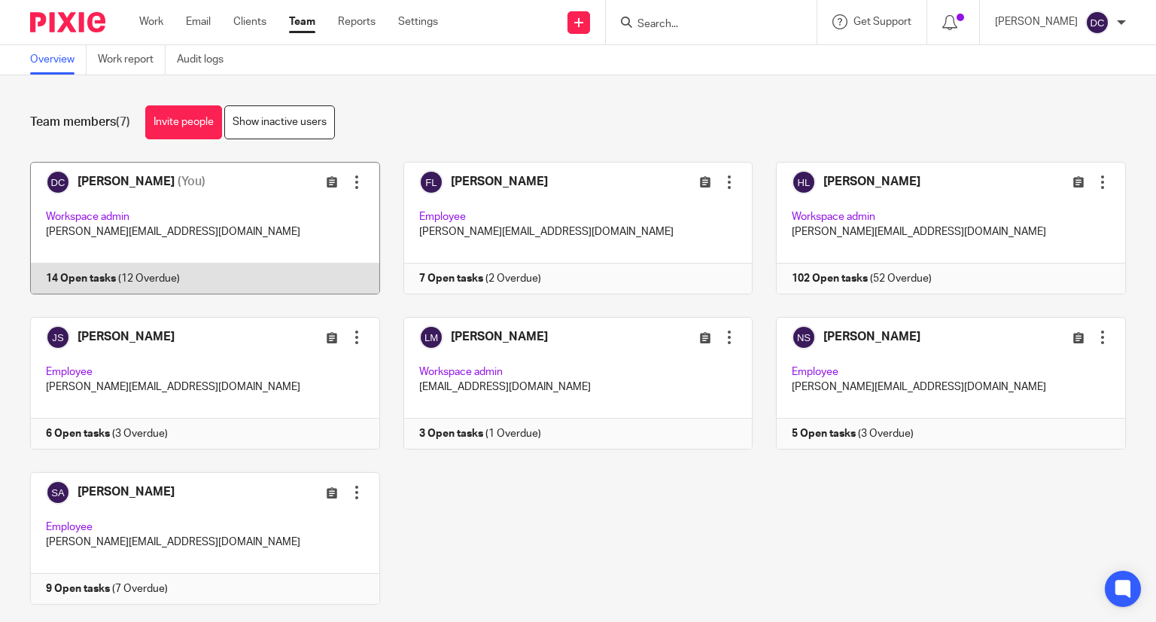
click at [207, 208] on link at bounding box center [193, 228] width 373 height 132
